Goal: Task Accomplishment & Management: Use online tool/utility

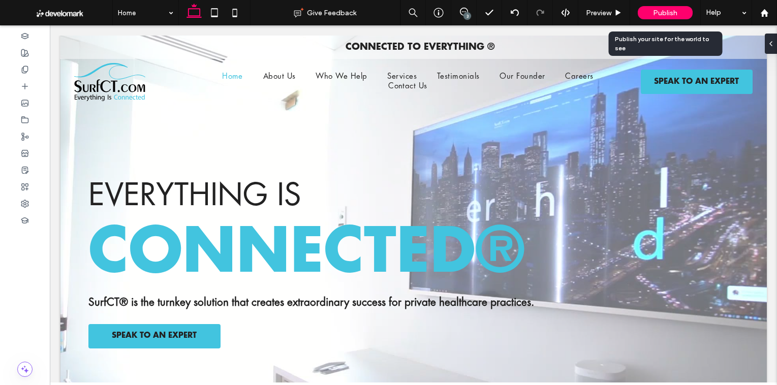
click at [645, 16] on div "Publish" at bounding box center [665, 12] width 55 height 13
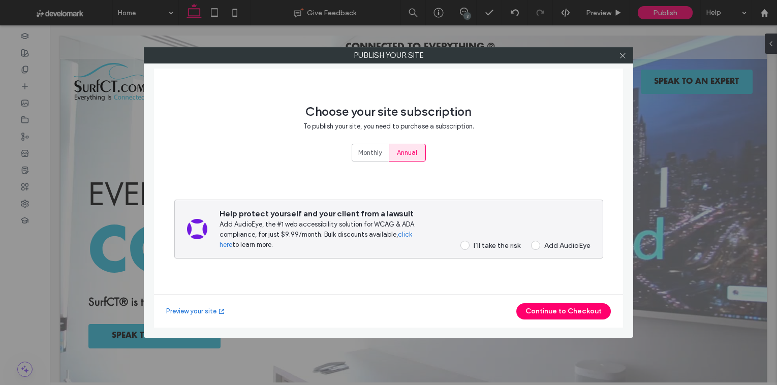
click at [492, 248] on div "I’ll take the risk" at bounding box center [497, 245] width 47 height 9
click at [557, 308] on button "Continue to Checkout" at bounding box center [563, 311] width 95 height 16
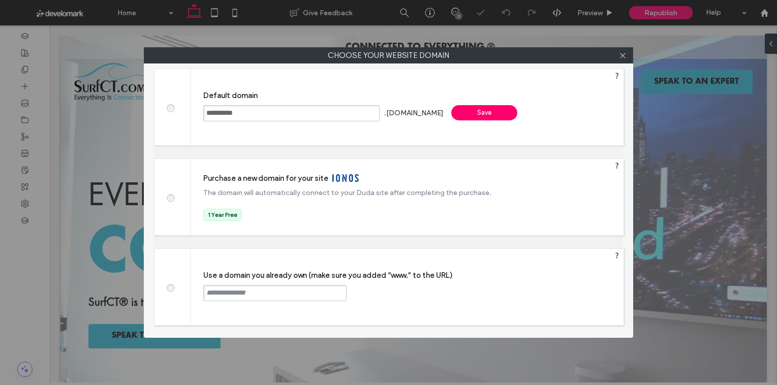
drag, startPoint x: 174, startPoint y: 284, endPoint x: 182, endPoint y: 288, distance: 9.1
click at [174, 284] on label at bounding box center [170, 287] width 18 height 8
click at [208, 292] on input "text" at bounding box center [274, 293] width 143 height 16
type input "**********"
click at [398, 291] on div "Continue" at bounding box center [385, 292] width 66 height 15
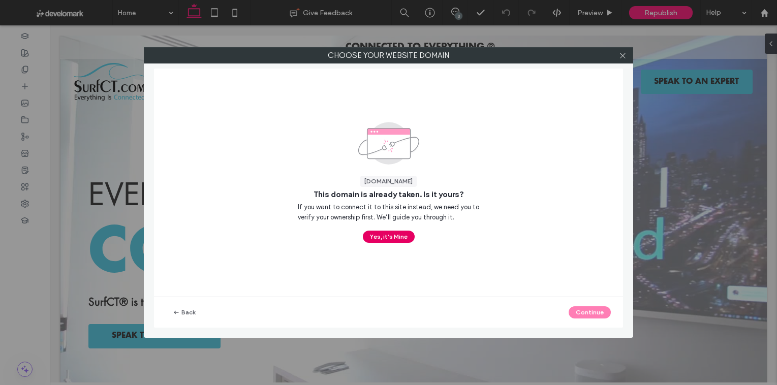
click at [399, 232] on button "Yes, it’s Mine" at bounding box center [389, 237] width 52 height 12
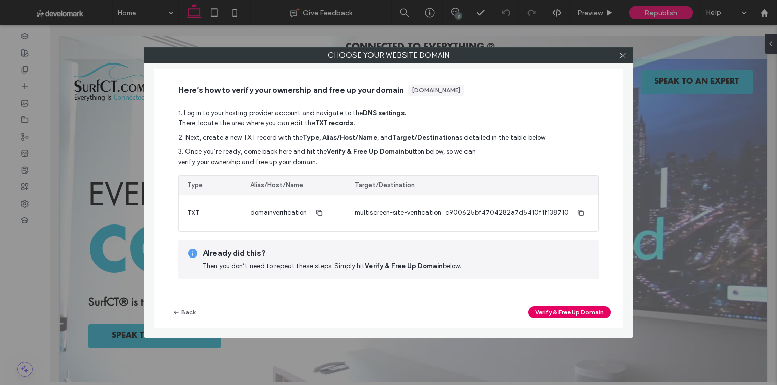
click at [535, 313] on button "Verify & Free Up Domain" at bounding box center [569, 312] width 83 height 12
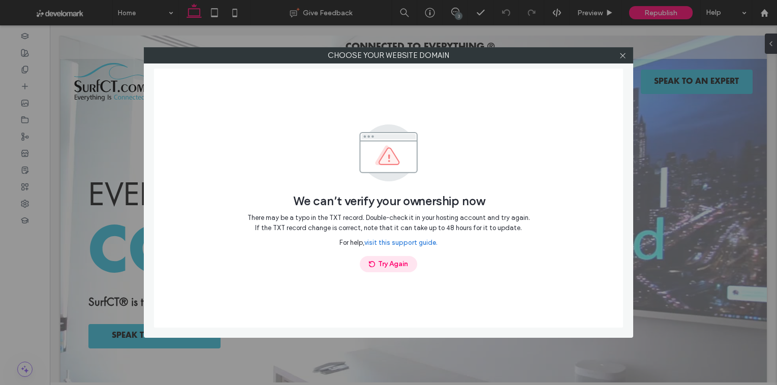
click at [385, 258] on button "Try Again" at bounding box center [388, 264] width 57 height 16
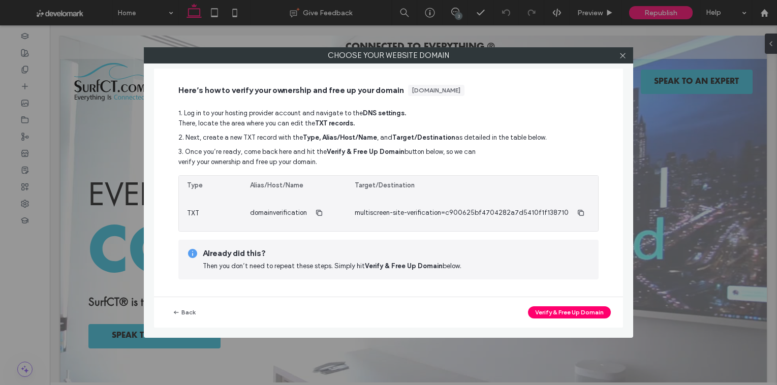
click at [187, 209] on span "TXT" at bounding box center [193, 213] width 12 height 8
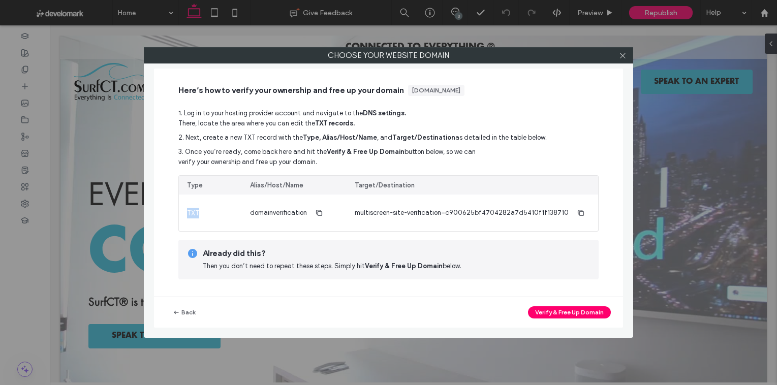
copy span "TXT"
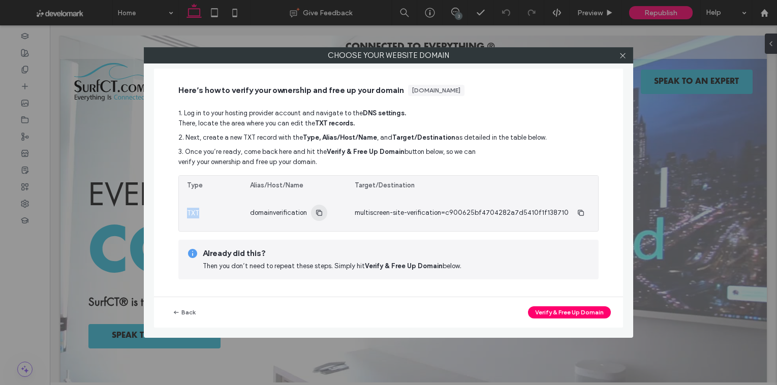
click at [317, 212] on use "button" at bounding box center [319, 213] width 6 height 6
click at [299, 213] on span "domainverification" at bounding box center [278, 213] width 57 height 10
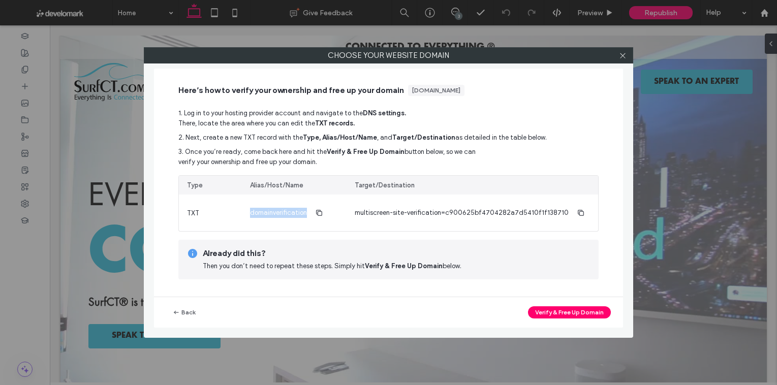
copy span "domainverification"
click at [300, 189] on div "Alias/Host/Name" at bounding box center [276, 185] width 53 height 10
click at [298, 187] on div "Alias/Host/Name" at bounding box center [276, 185] width 53 height 10
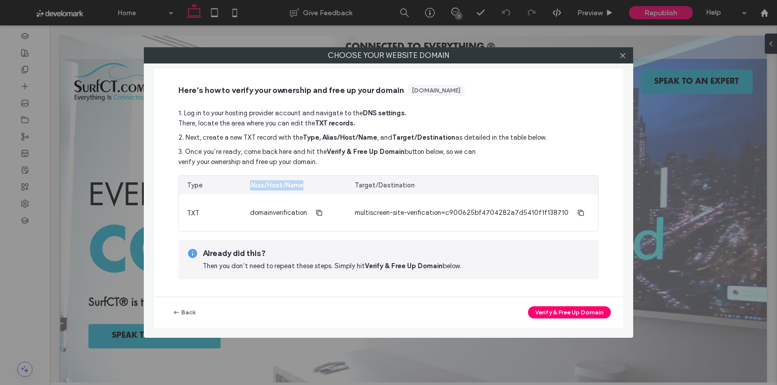
copy div "Alias/Host/Name"
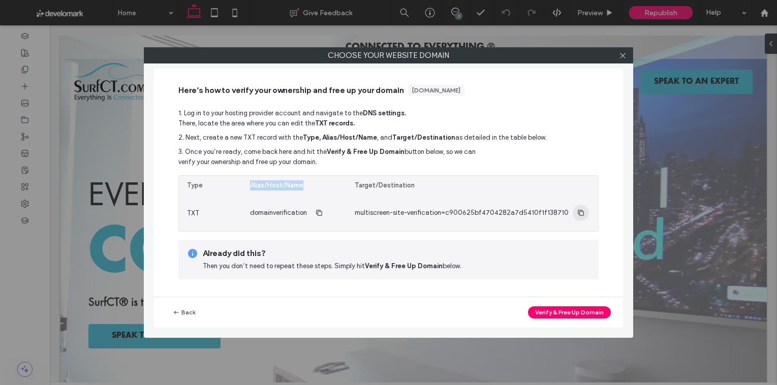
click at [577, 212] on icon "button" at bounding box center [581, 213] width 8 height 8
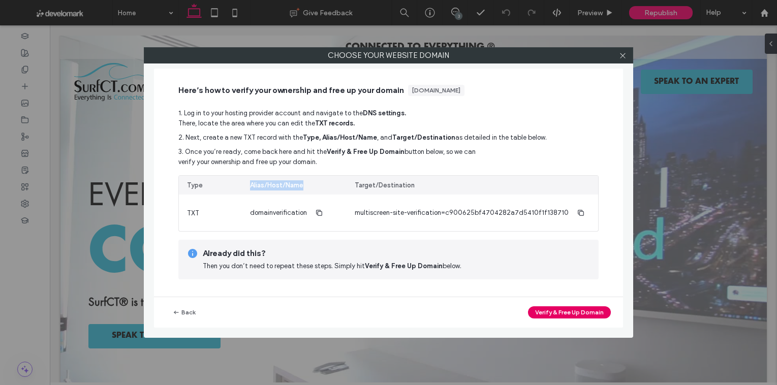
click at [555, 310] on button "Verify & Free Up Domain" at bounding box center [569, 312] width 83 height 12
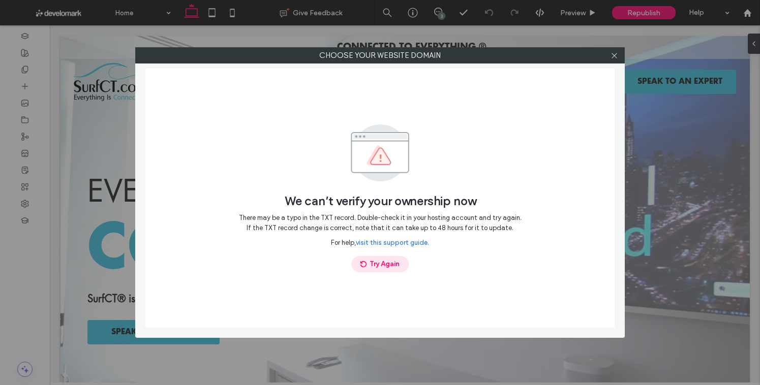
click at [389, 264] on button "Try Again" at bounding box center [379, 264] width 57 height 16
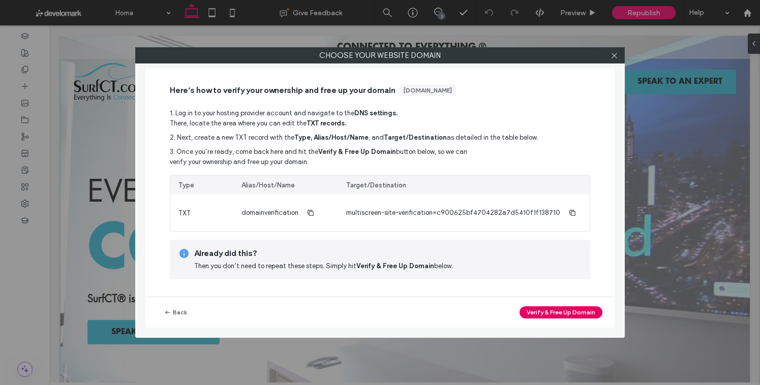
click at [550, 312] on button "Verify & Free Up Domain" at bounding box center [560, 312] width 83 height 12
